Goal: Information Seeking & Learning: Learn about a topic

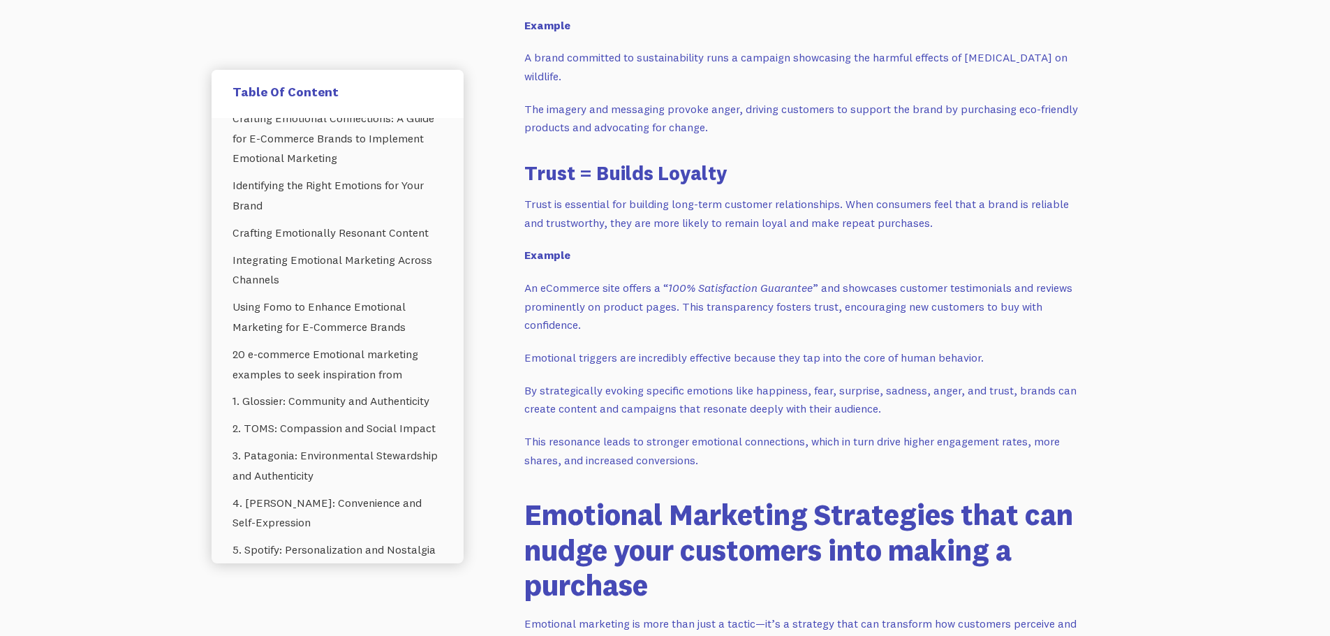
scroll to position [2304, 0]
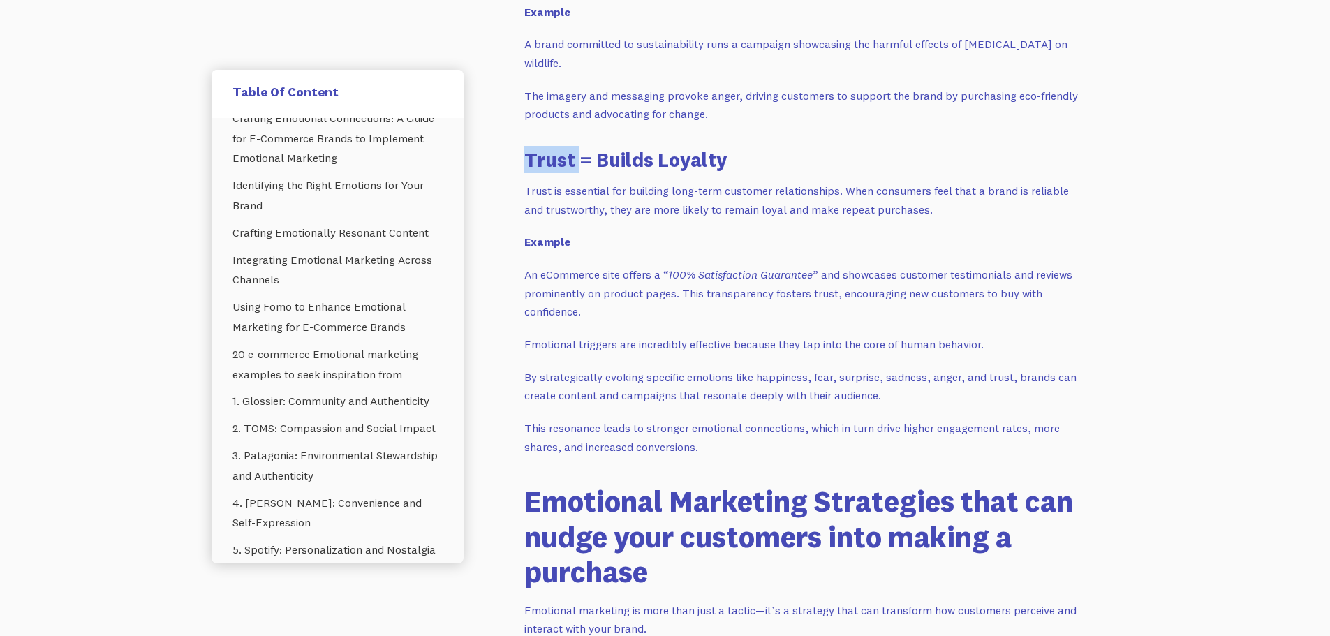
drag, startPoint x: 528, startPoint y: 161, endPoint x: 581, endPoint y: 152, distance: 54.5
click at [581, 152] on h3 "Trust = Builds Loyalty" at bounding box center [803, 159] width 558 height 27
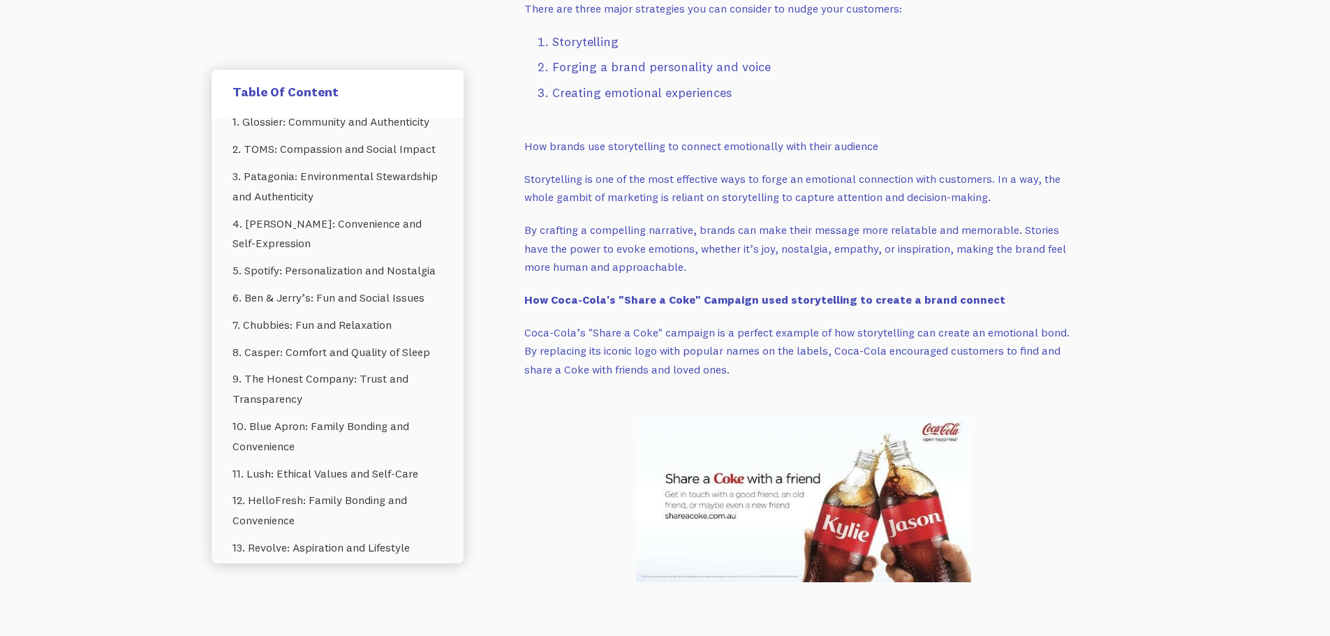
scroll to position [2932, 0]
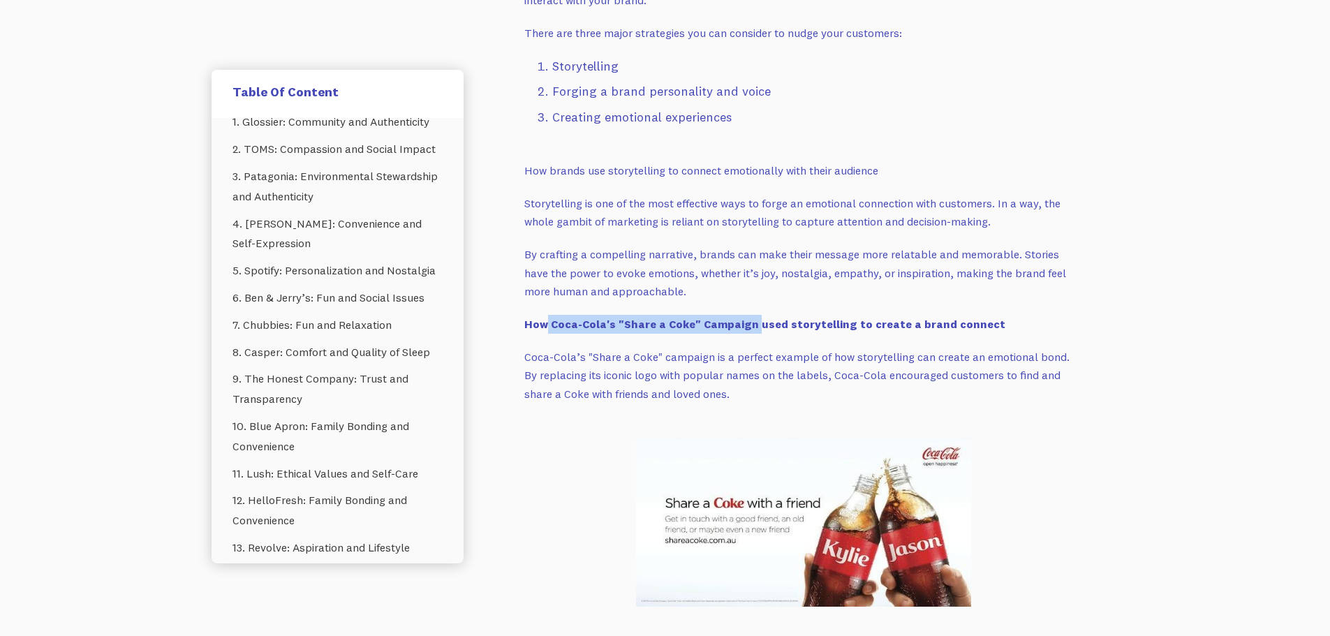
drag, startPoint x: 546, startPoint y: 329, endPoint x: 748, endPoint y: 322, distance: 201.9
click at [748, 322] on strong "How Coca-Cola's "Share a Coke" Campaign used storytelling to create a brand con…" at bounding box center [764, 324] width 481 height 14
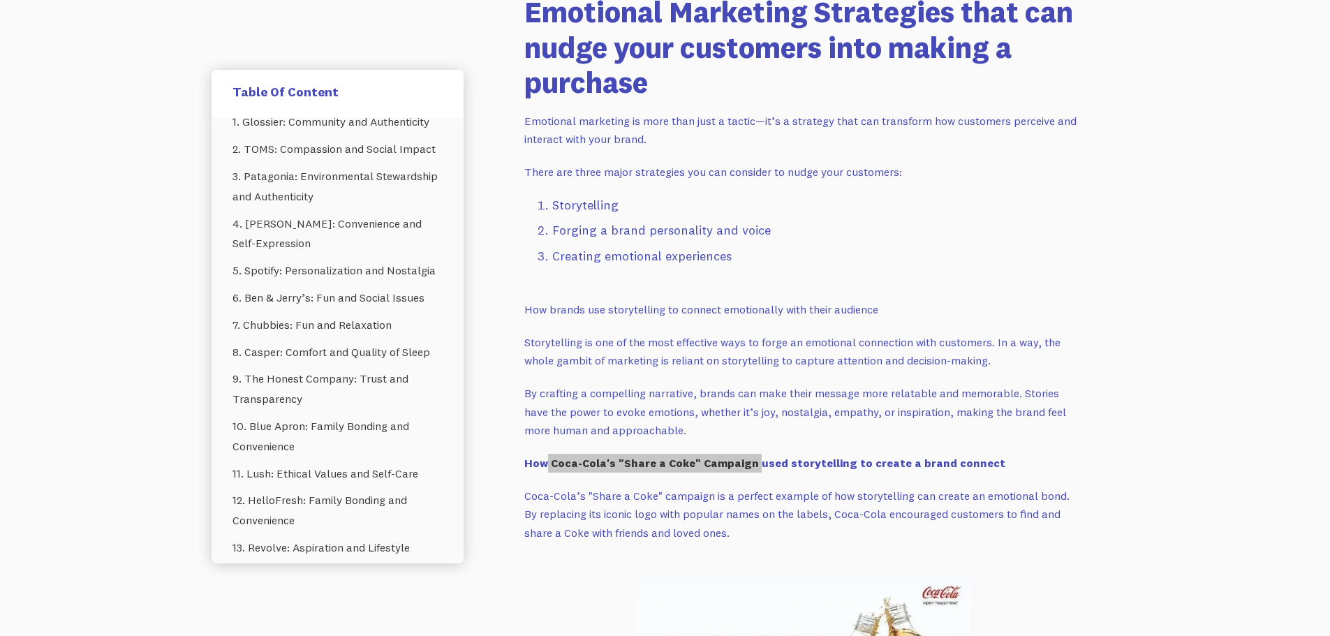
scroll to position [2792, 0]
copy strong "Coca-Cola's "Share a Coke" Campaign"
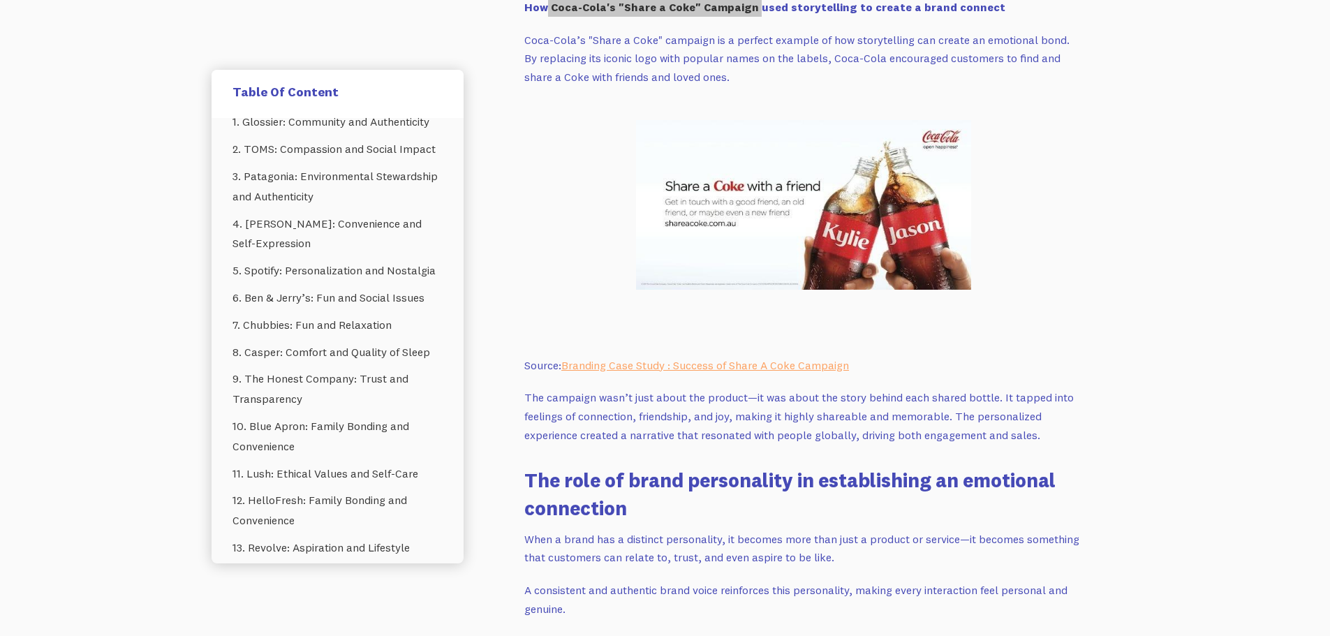
scroll to position [3281, 0]
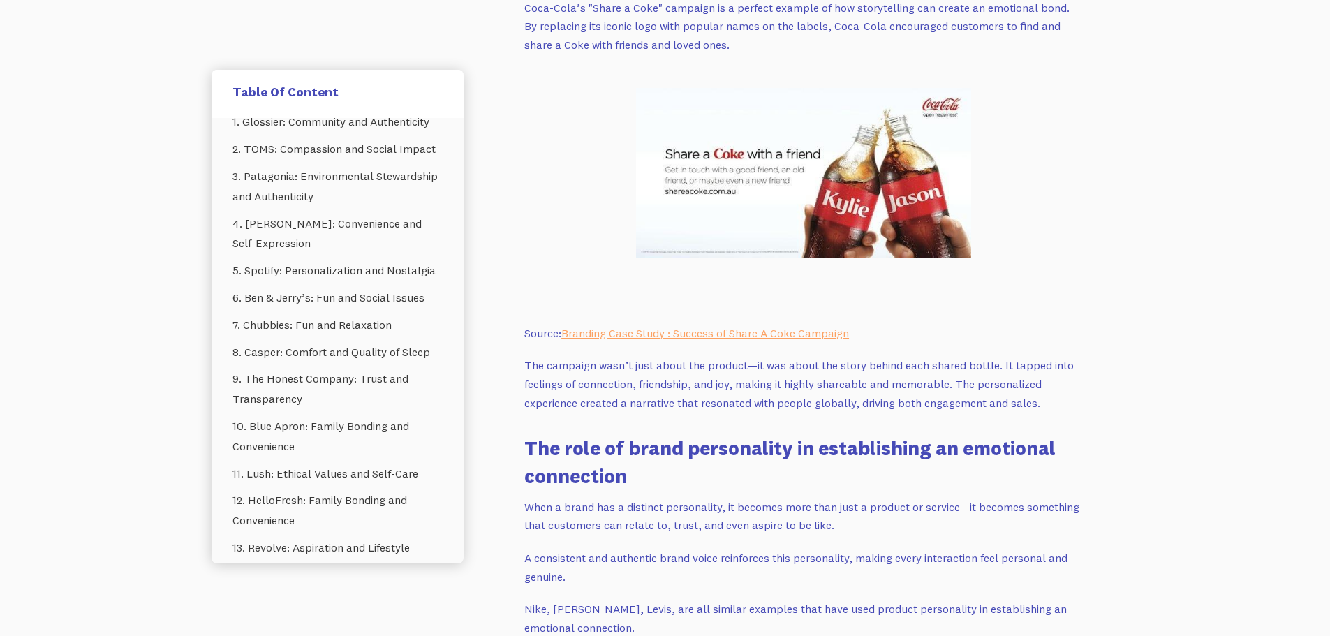
click at [735, 376] on p "The campaign wasn’t just about the product—it was about the story behind each s…" at bounding box center [803, 384] width 558 height 56
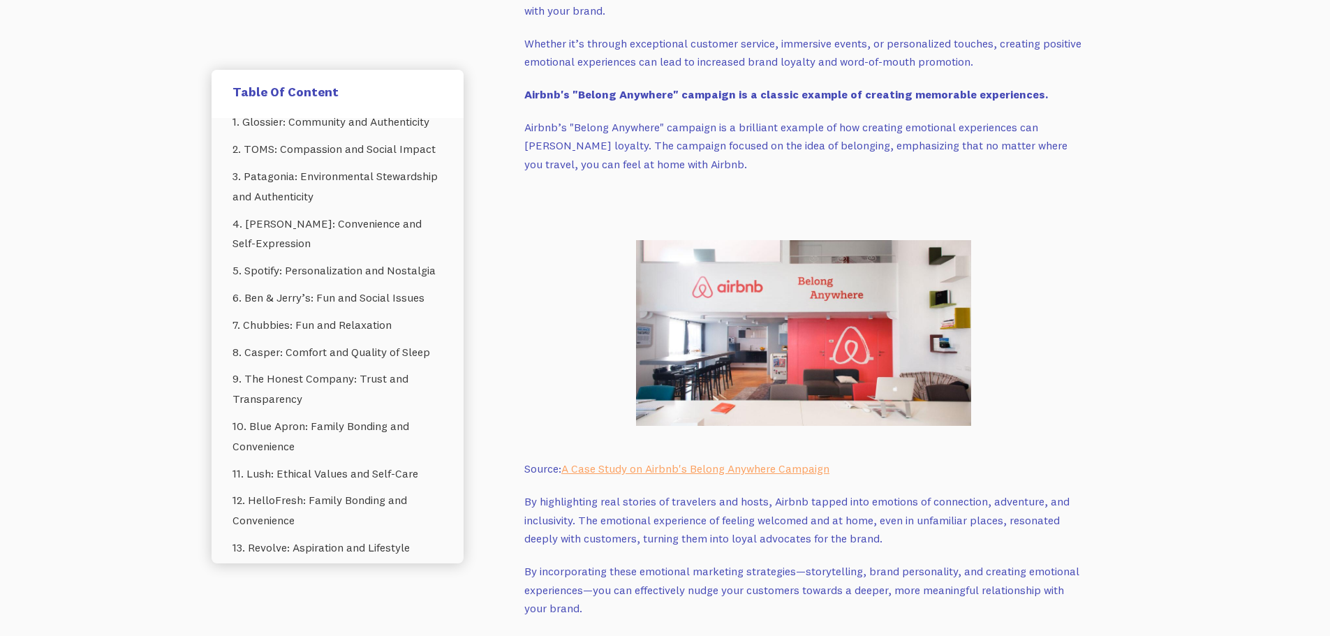
scroll to position [4607, 0]
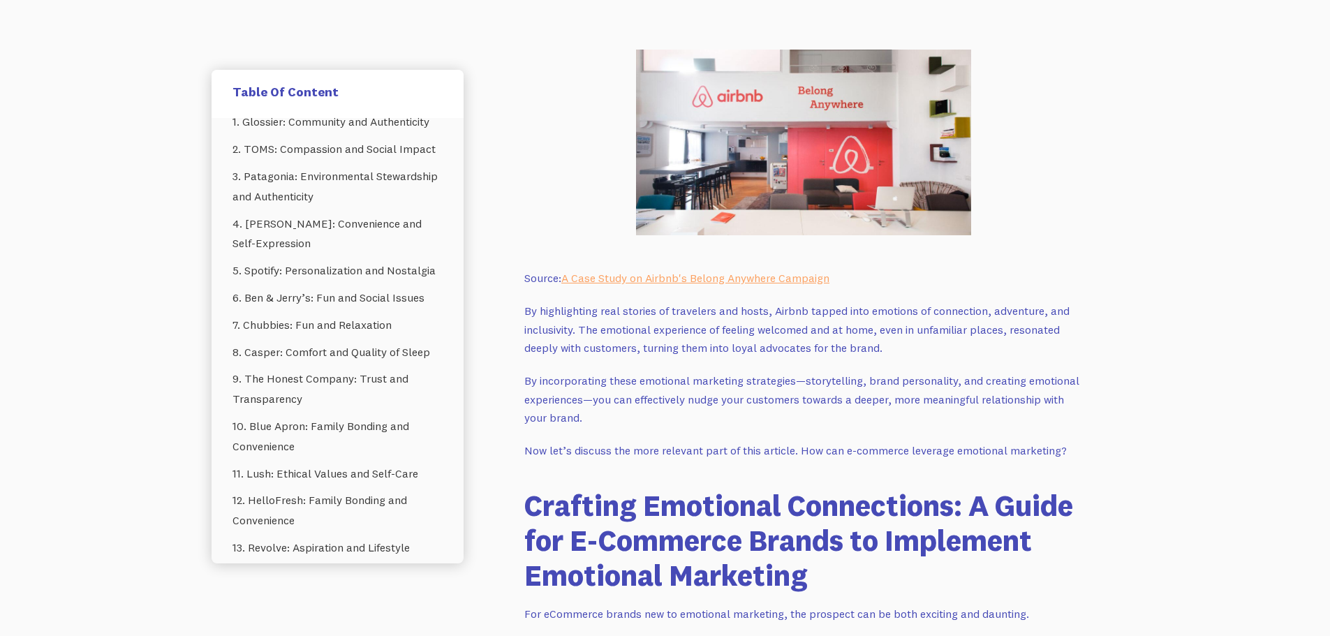
click at [702, 302] on p "By highlighting real stories of travelers and hosts, Airbnb tapped into emotion…" at bounding box center [803, 330] width 558 height 56
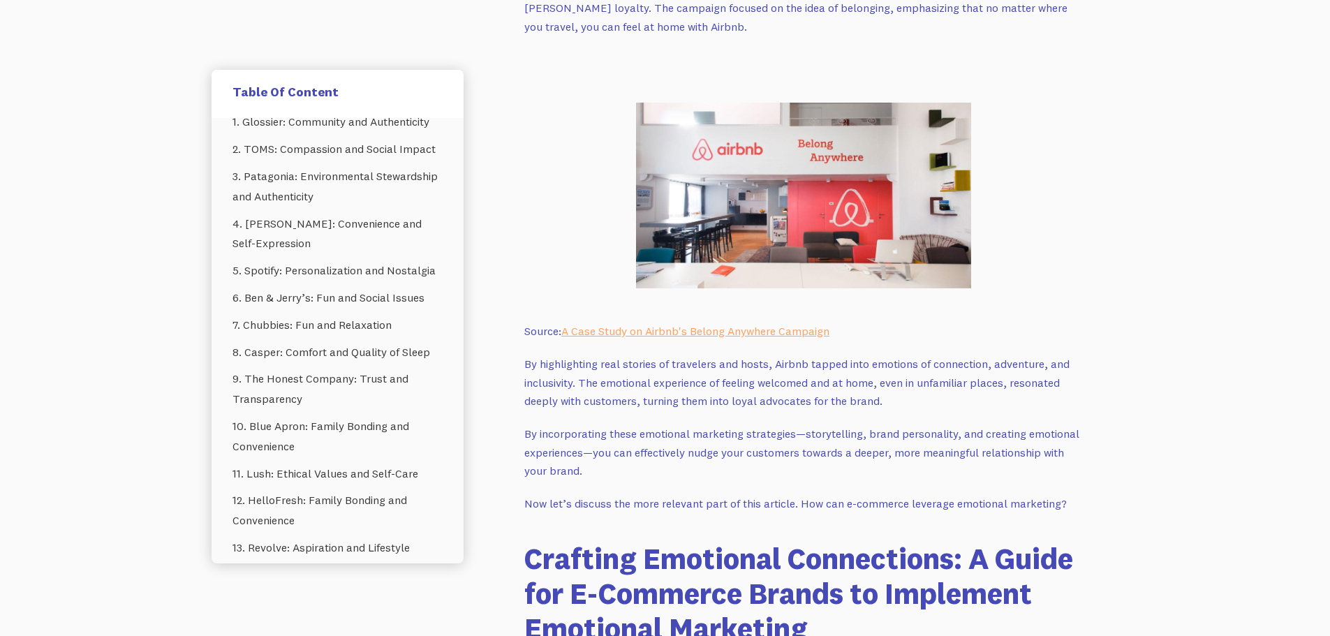
scroll to position [4467, 0]
